Goal: Task Accomplishment & Management: Use online tool/utility

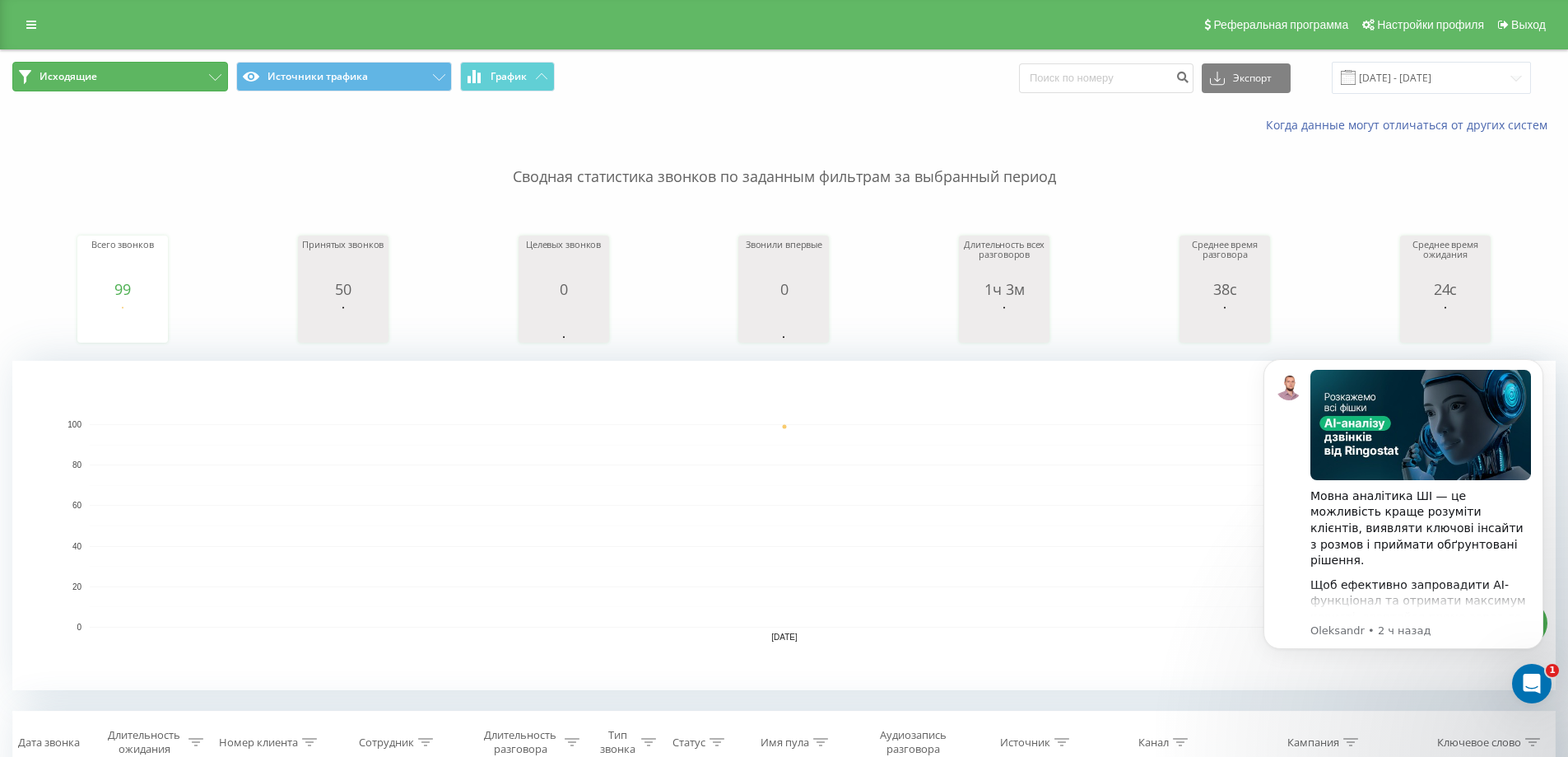
click at [160, 81] on button "Исходящие" at bounding box center [119, 76] width 216 height 29
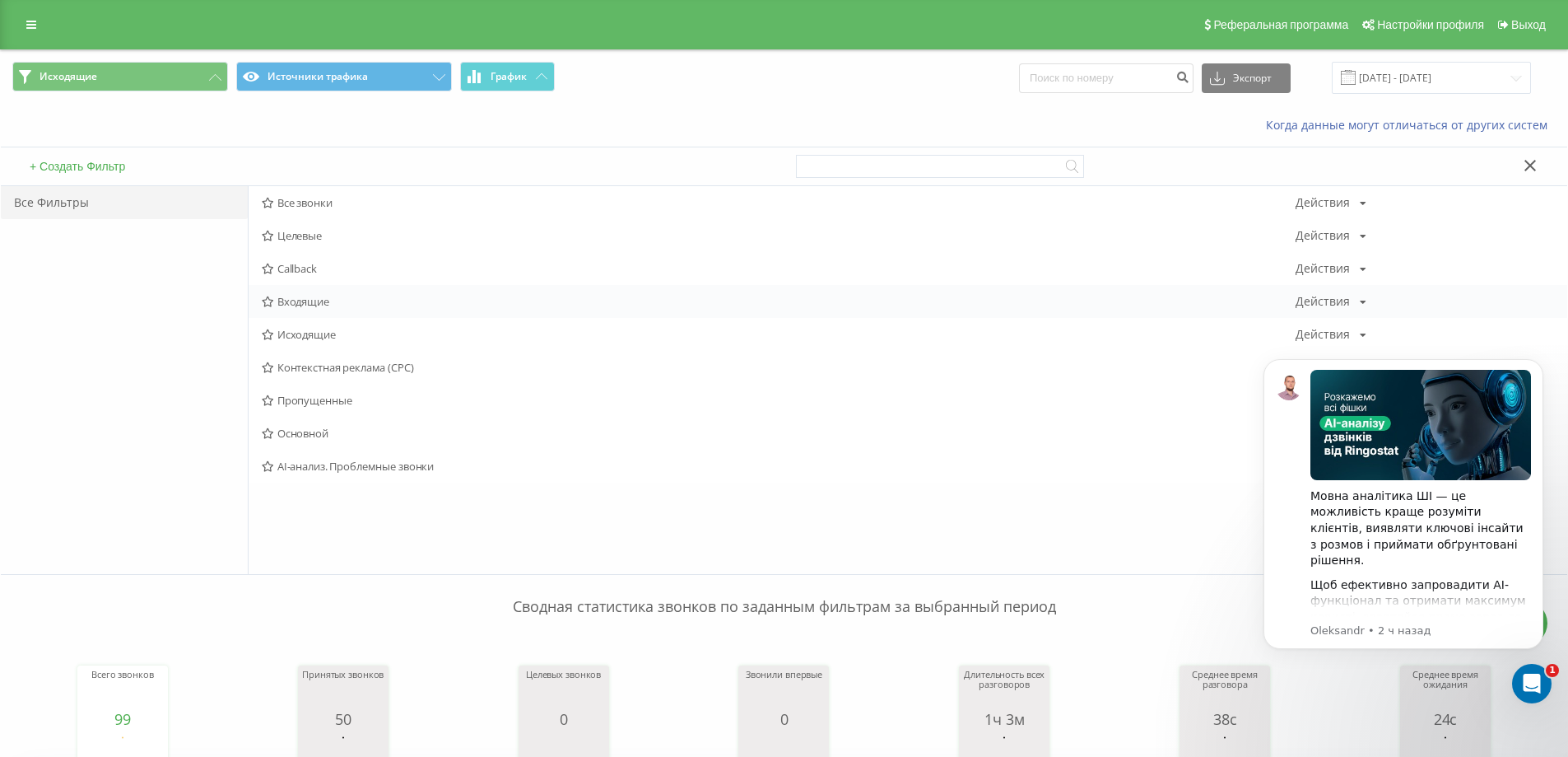
click at [327, 301] on span "Входящие" at bounding box center [778, 301] width 1034 height 12
click at [0, 0] on div at bounding box center [0, 0] width 0 height 0
